Goal: Find specific page/section: Find specific page/section

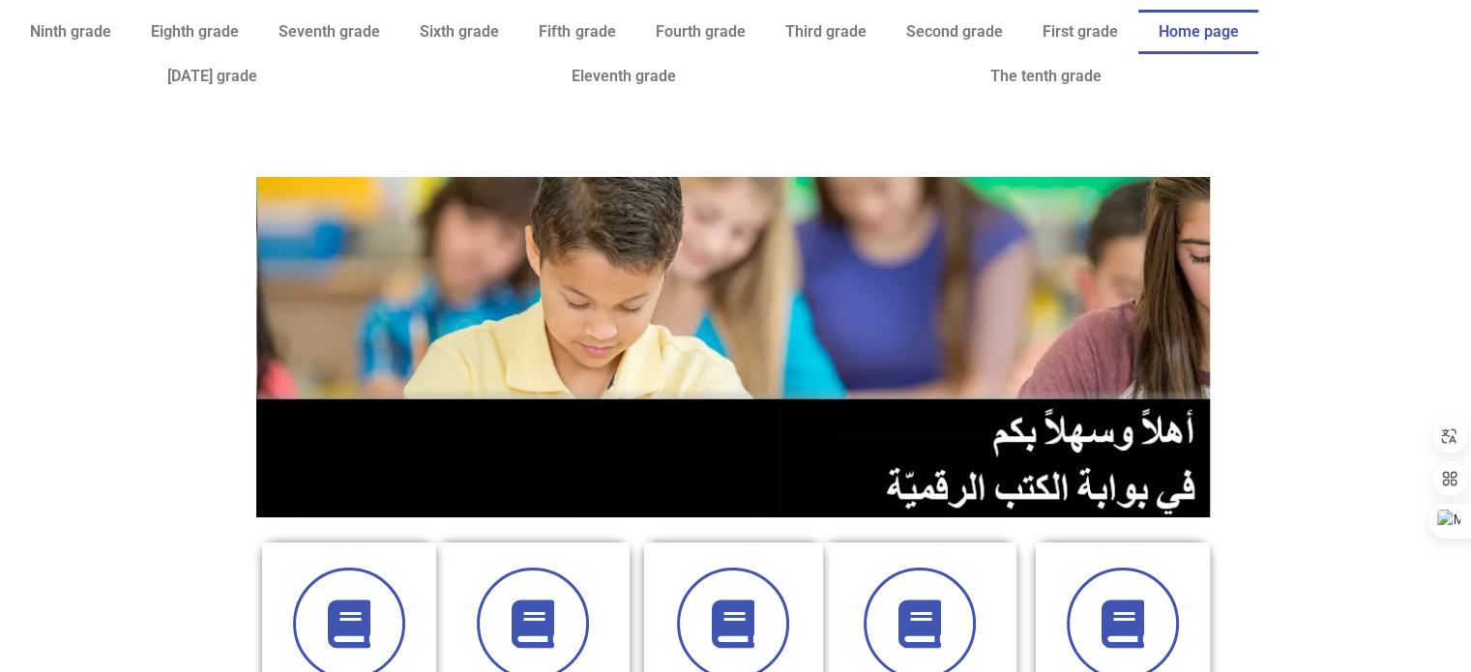
scroll to position [588, 0]
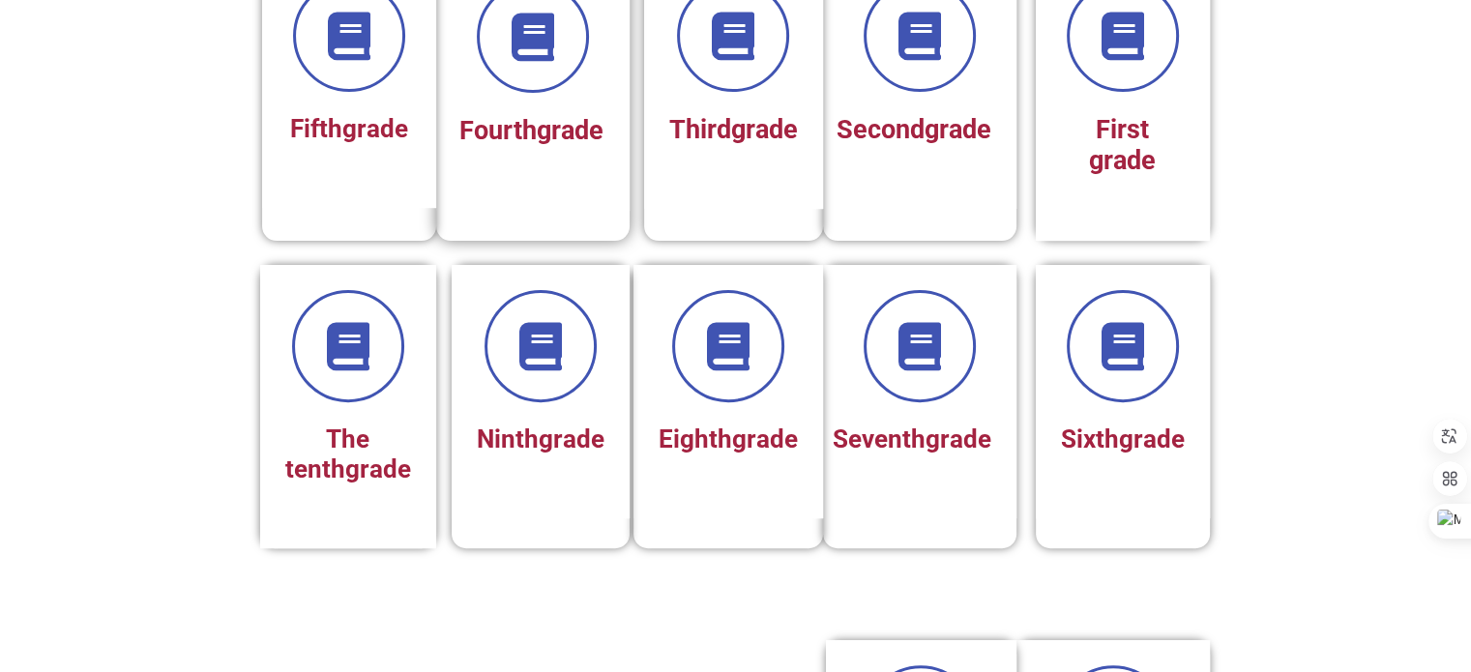
click at [540, 146] on font "grade" at bounding box center [570, 130] width 67 height 31
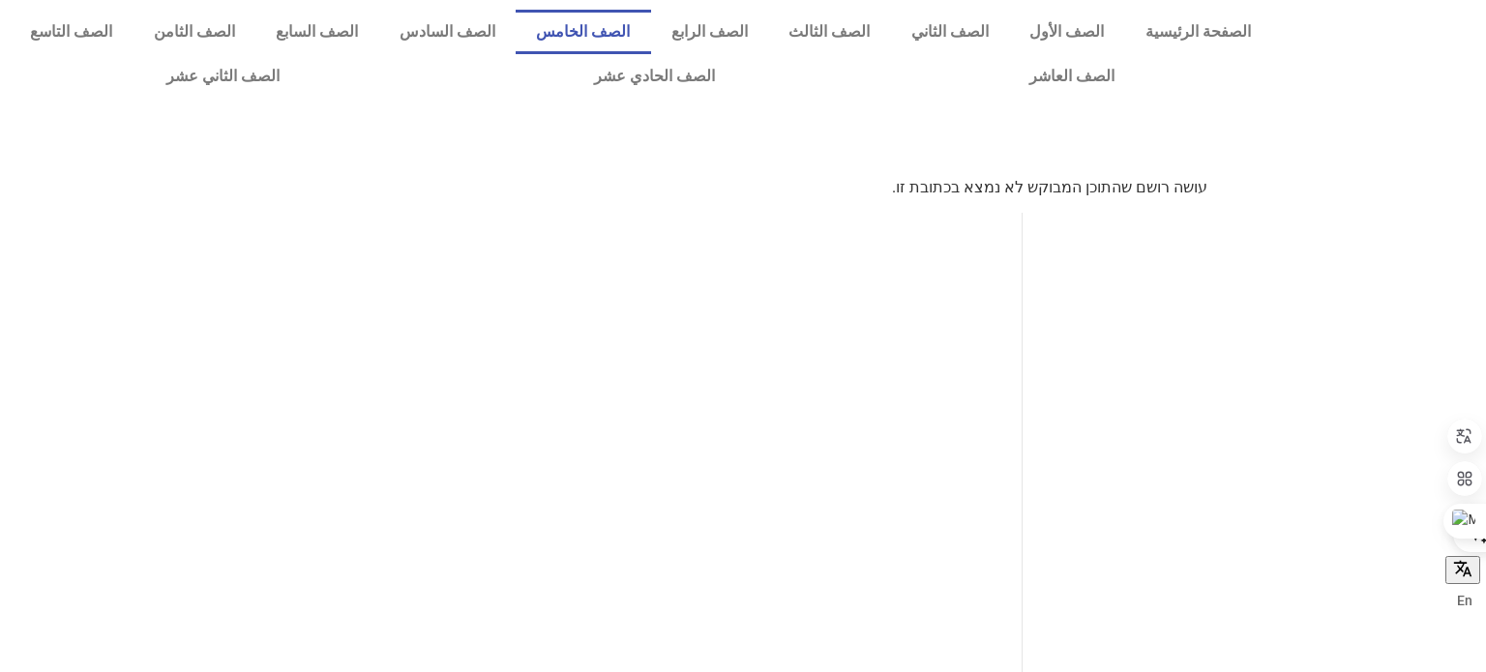
click at [651, 44] on link "الصف الخامس" at bounding box center [582, 32] width 135 height 44
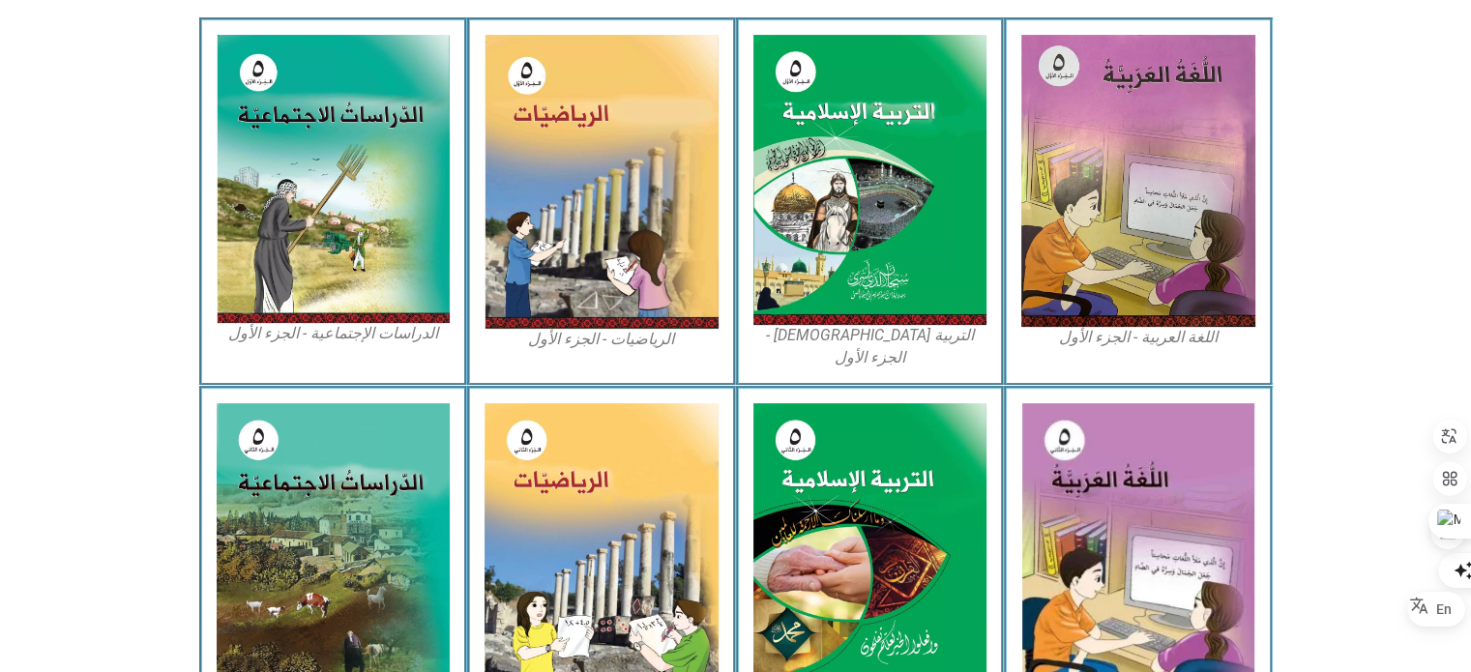
scroll to position [1059, 0]
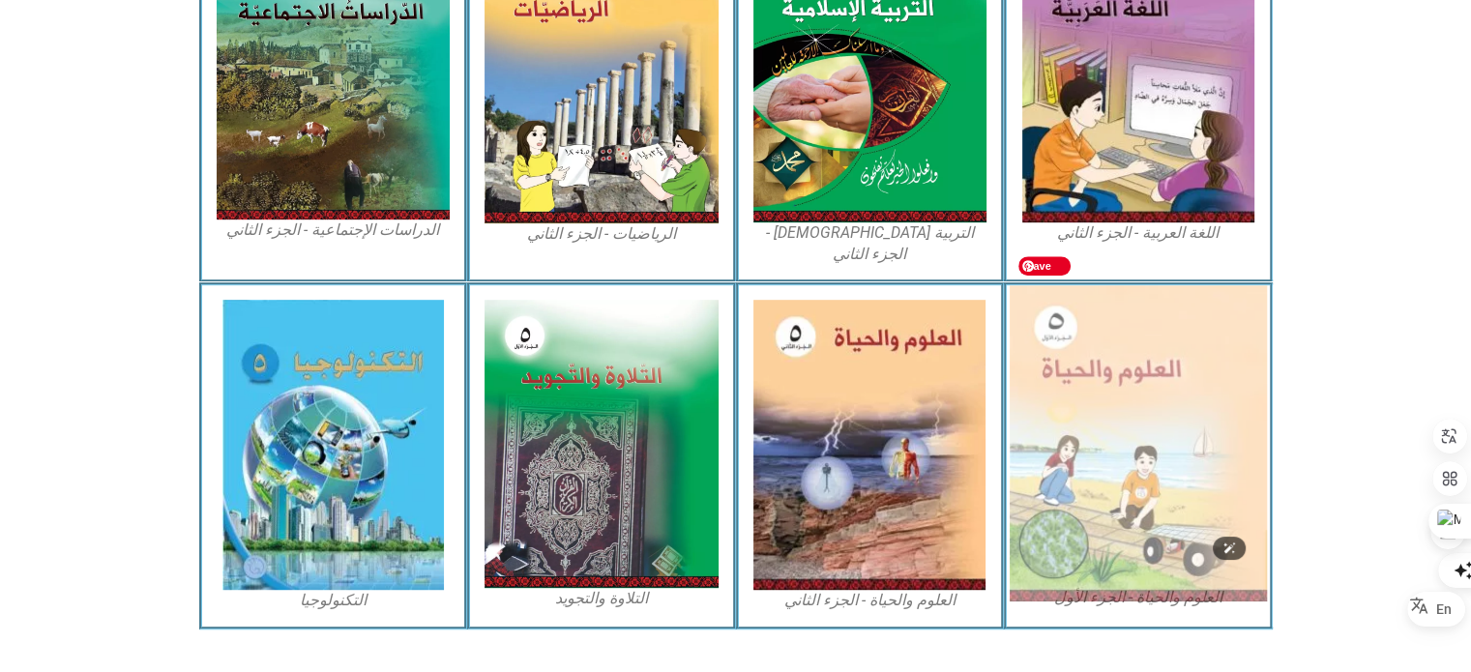
click at [1187, 413] on img at bounding box center [1138, 443] width 257 height 316
